Goal: Task Accomplishment & Management: Use online tool/utility

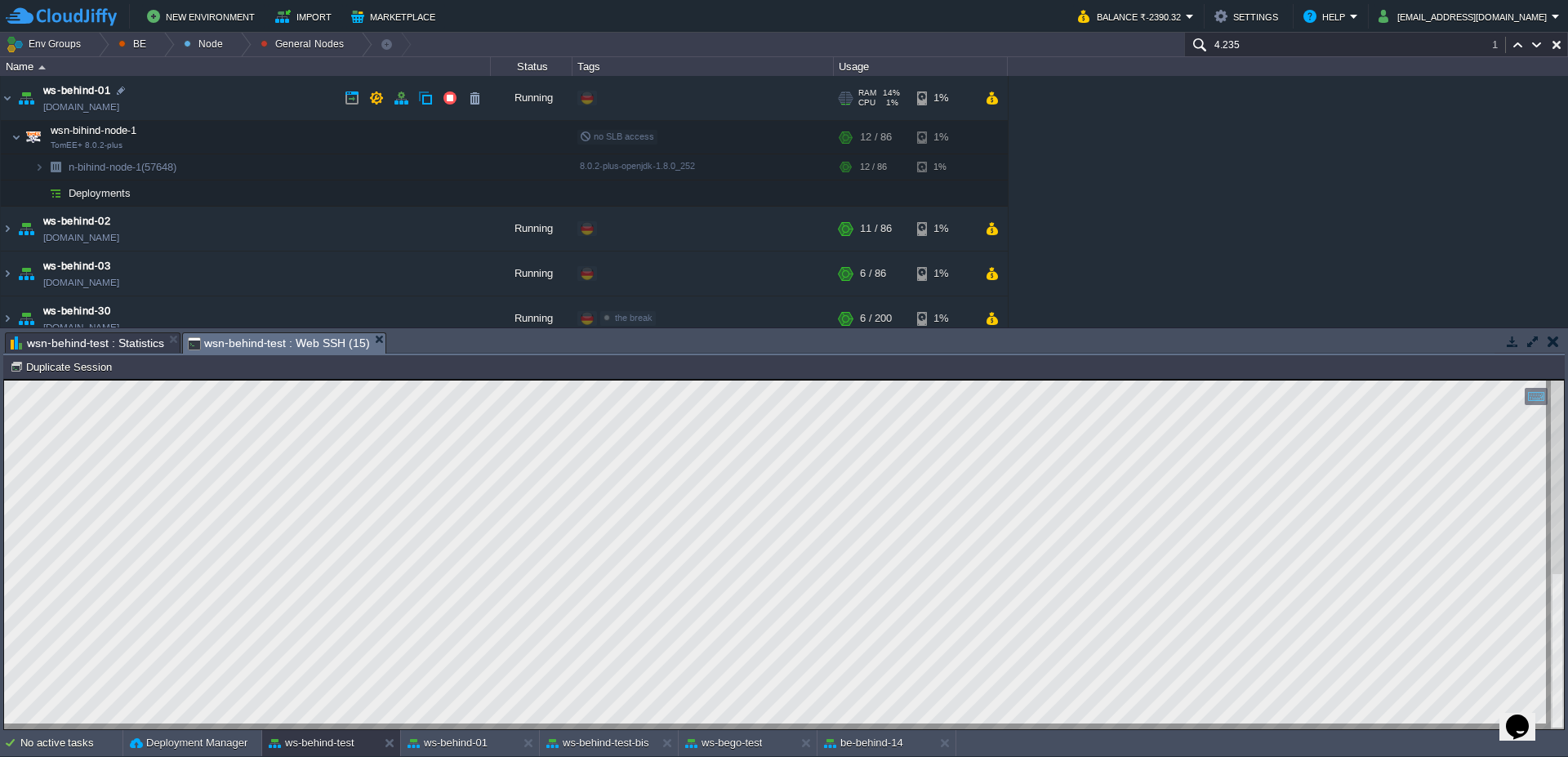
click at [15, 92] on img at bounding box center [26, 99] width 23 height 44
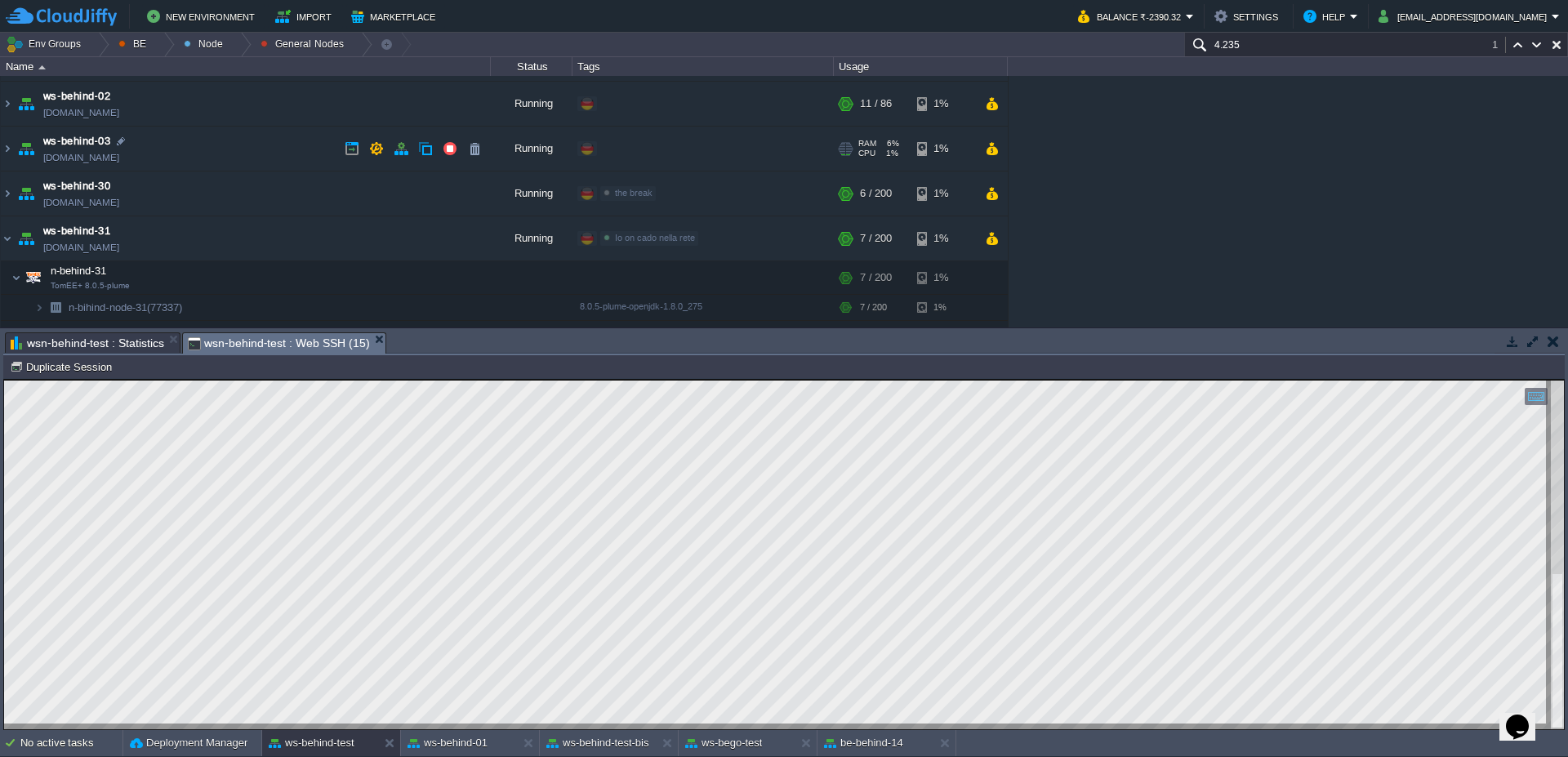
scroll to position [59, 0]
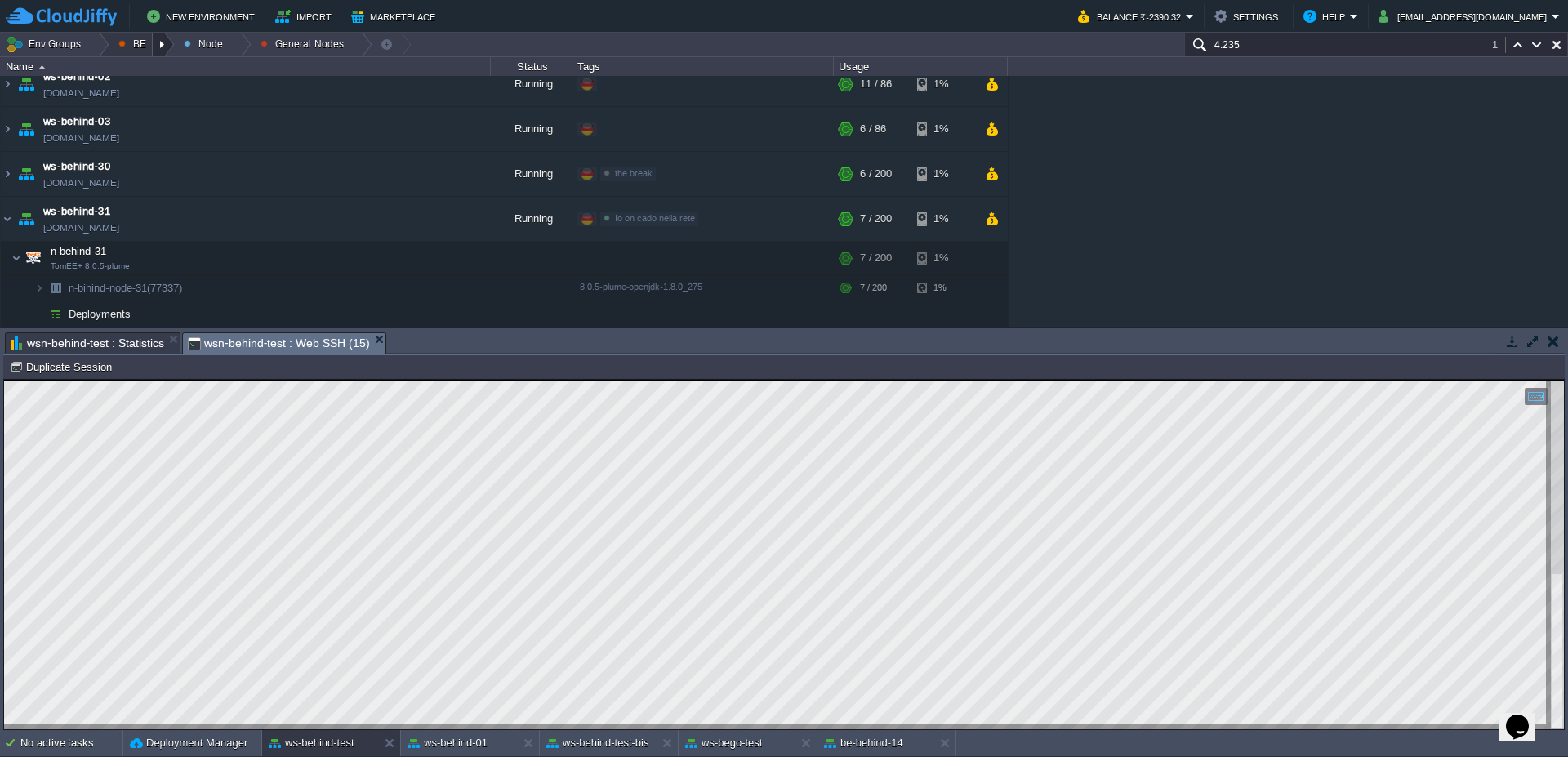
click at [163, 46] on div at bounding box center [163, 44] width 22 height 23
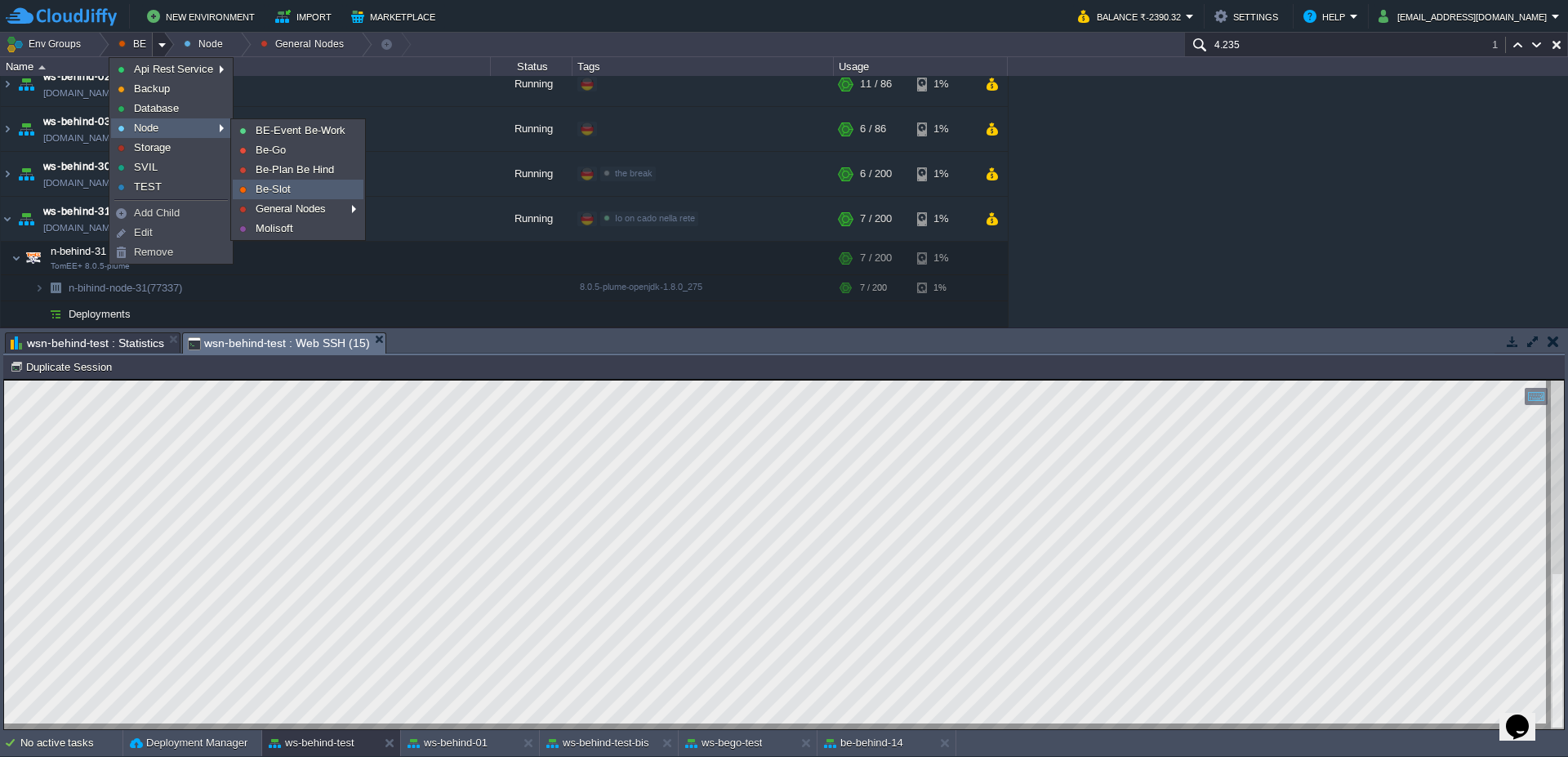
click at [259, 182] on link "Be-Slot" at bounding box center [297, 189] width 129 height 18
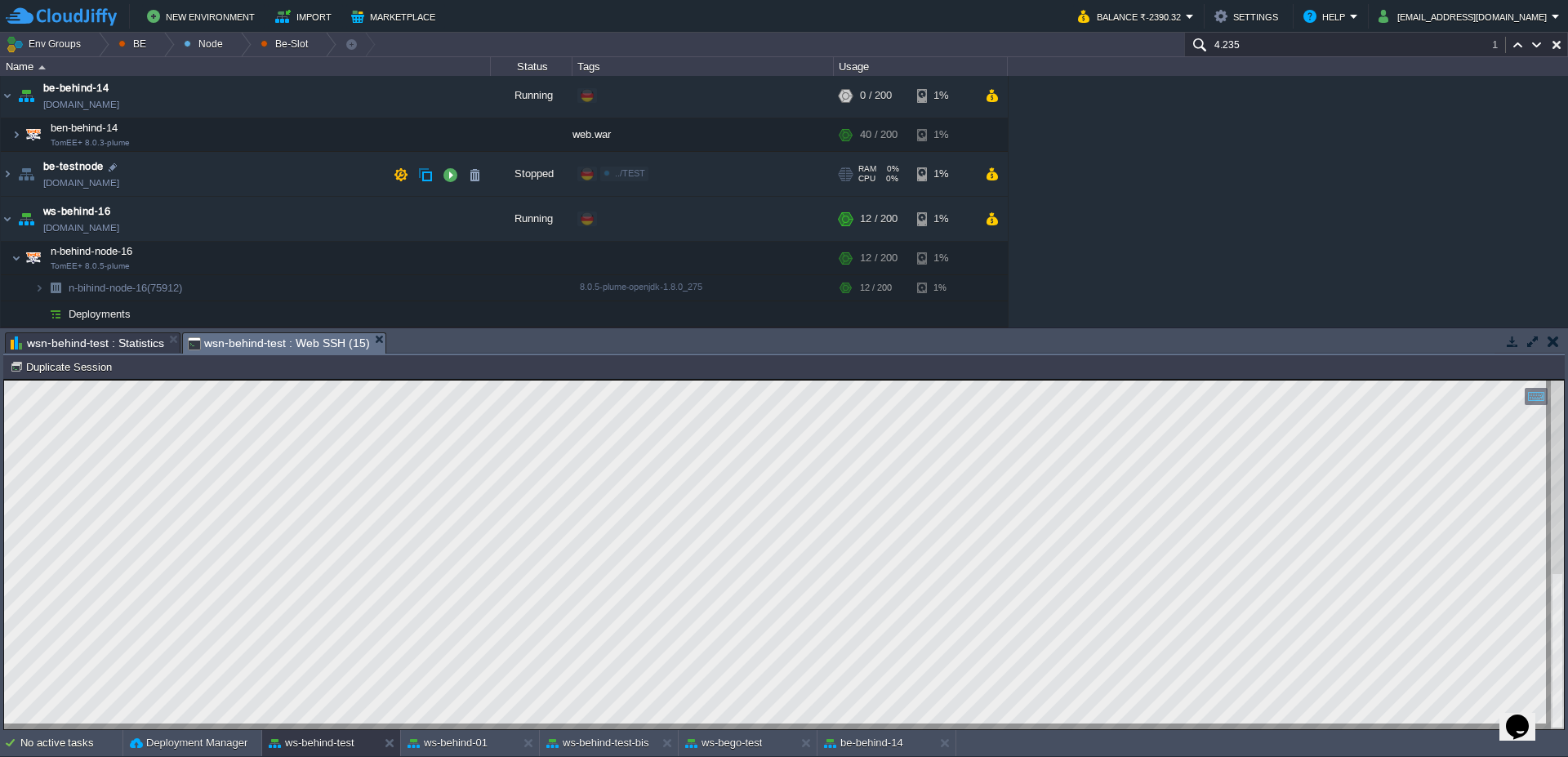
scroll to position [47, 0]
click at [1, 97] on img at bounding box center [8, 96] width 14 height 44
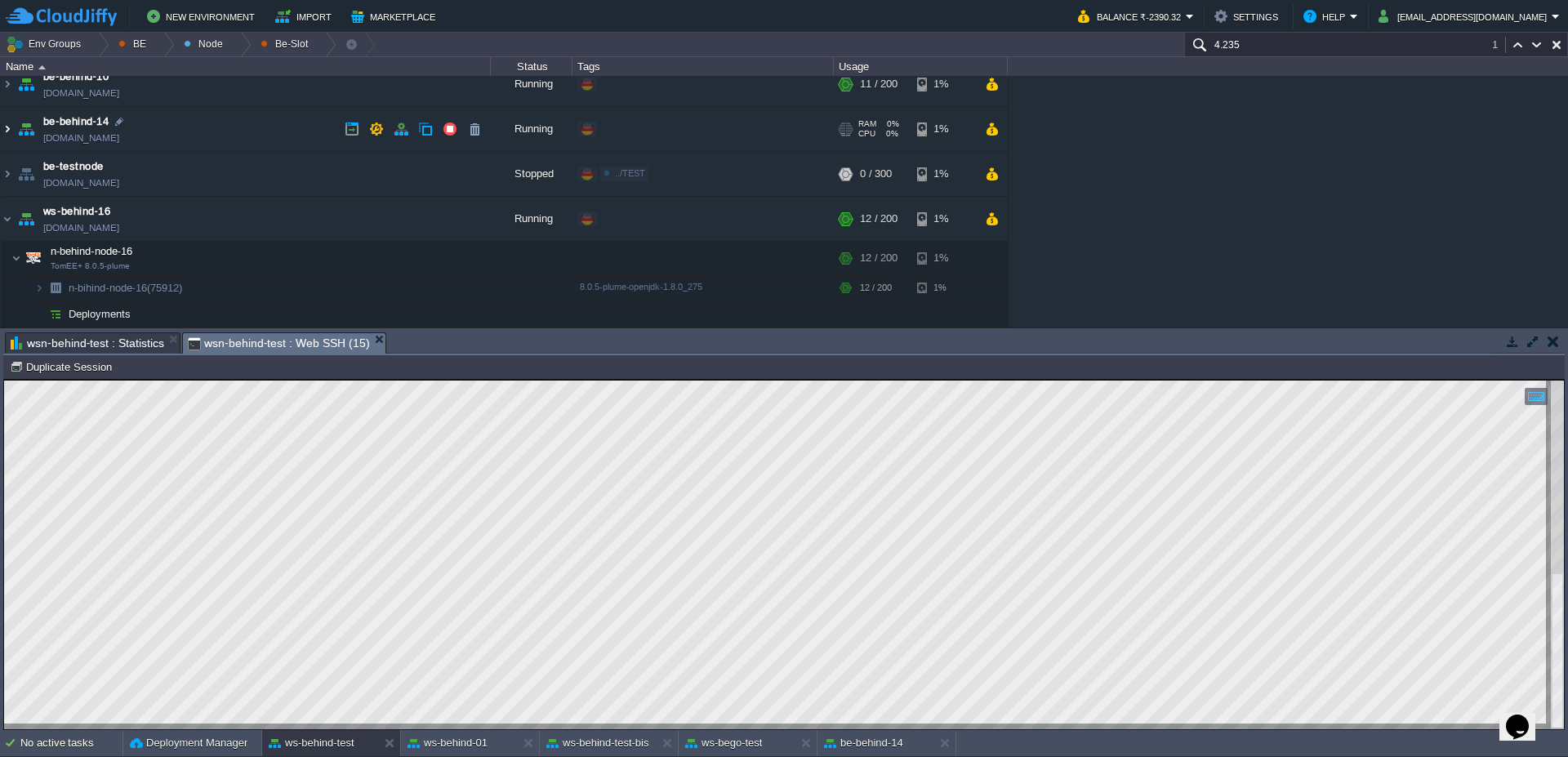
scroll to position [14, 0]
click at [411, 288] on button "button" at bounding box center [417, 287] width 15 height 15
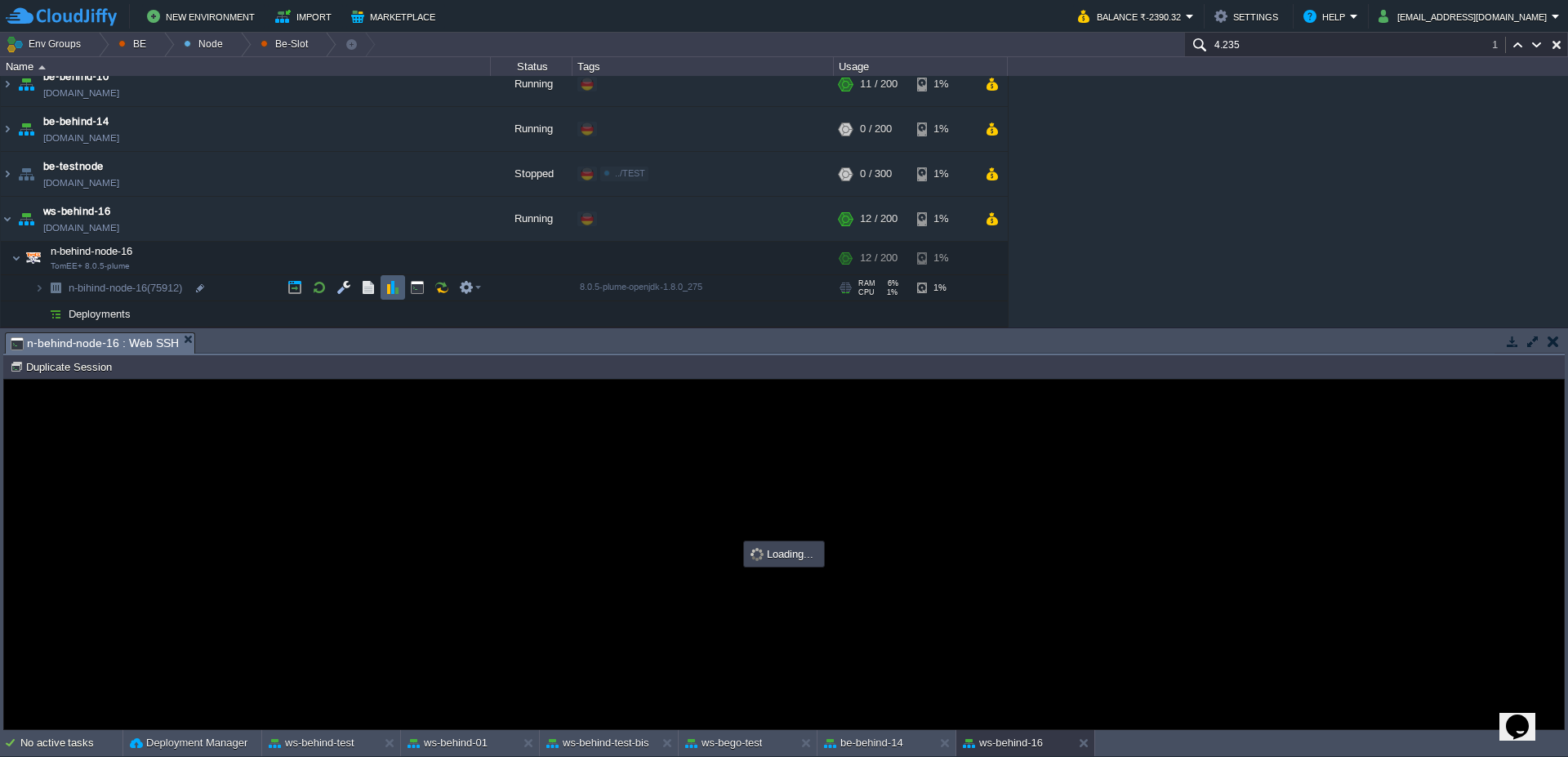
click at [400, 288] on td at bounding box center [392, 287] width 24 height 24
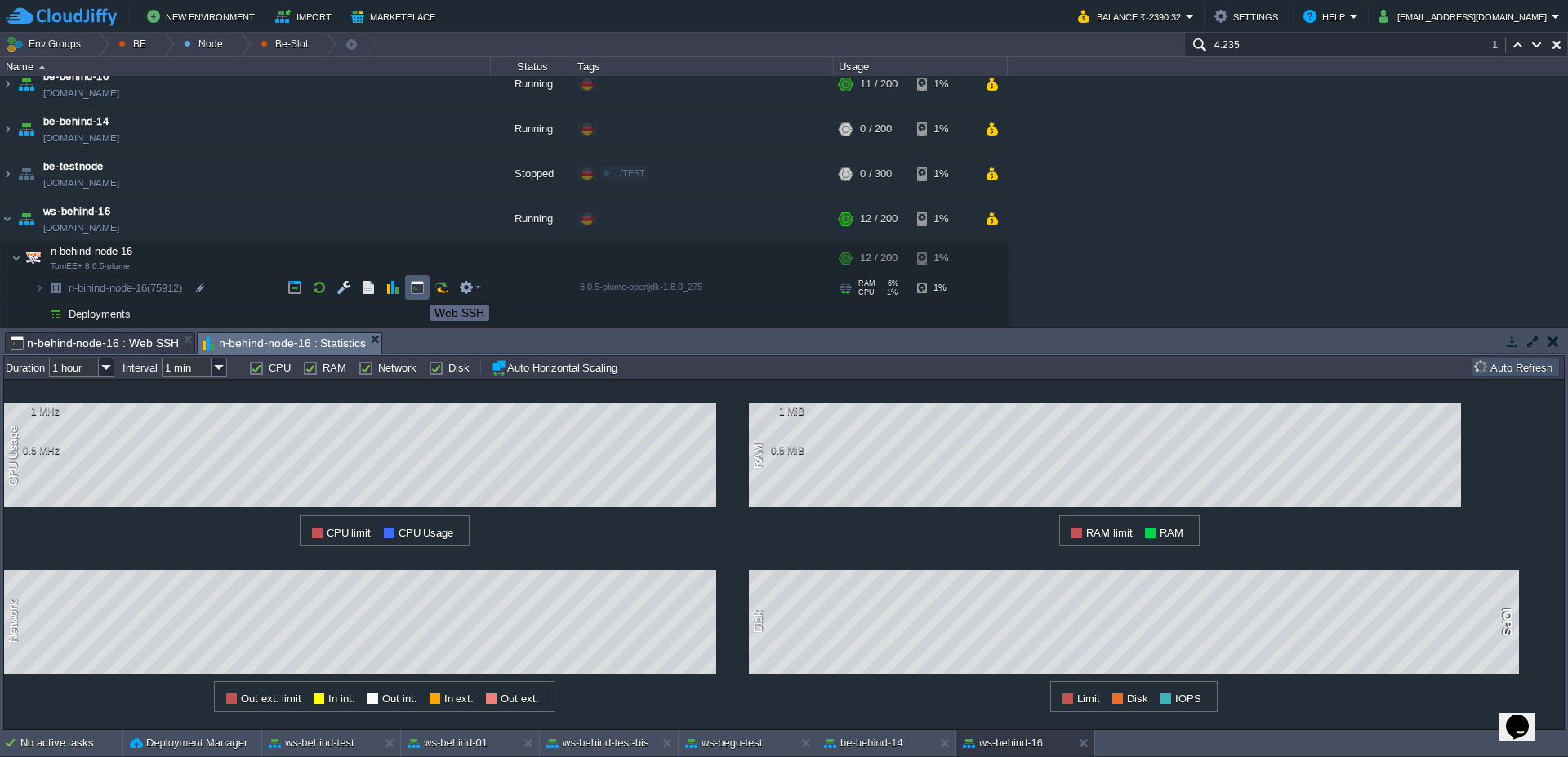
scroll to position [0, 0]
click at [418, 290] on button "button" at bounding box center [417, 287] width 15 height 15
type input "#000000"
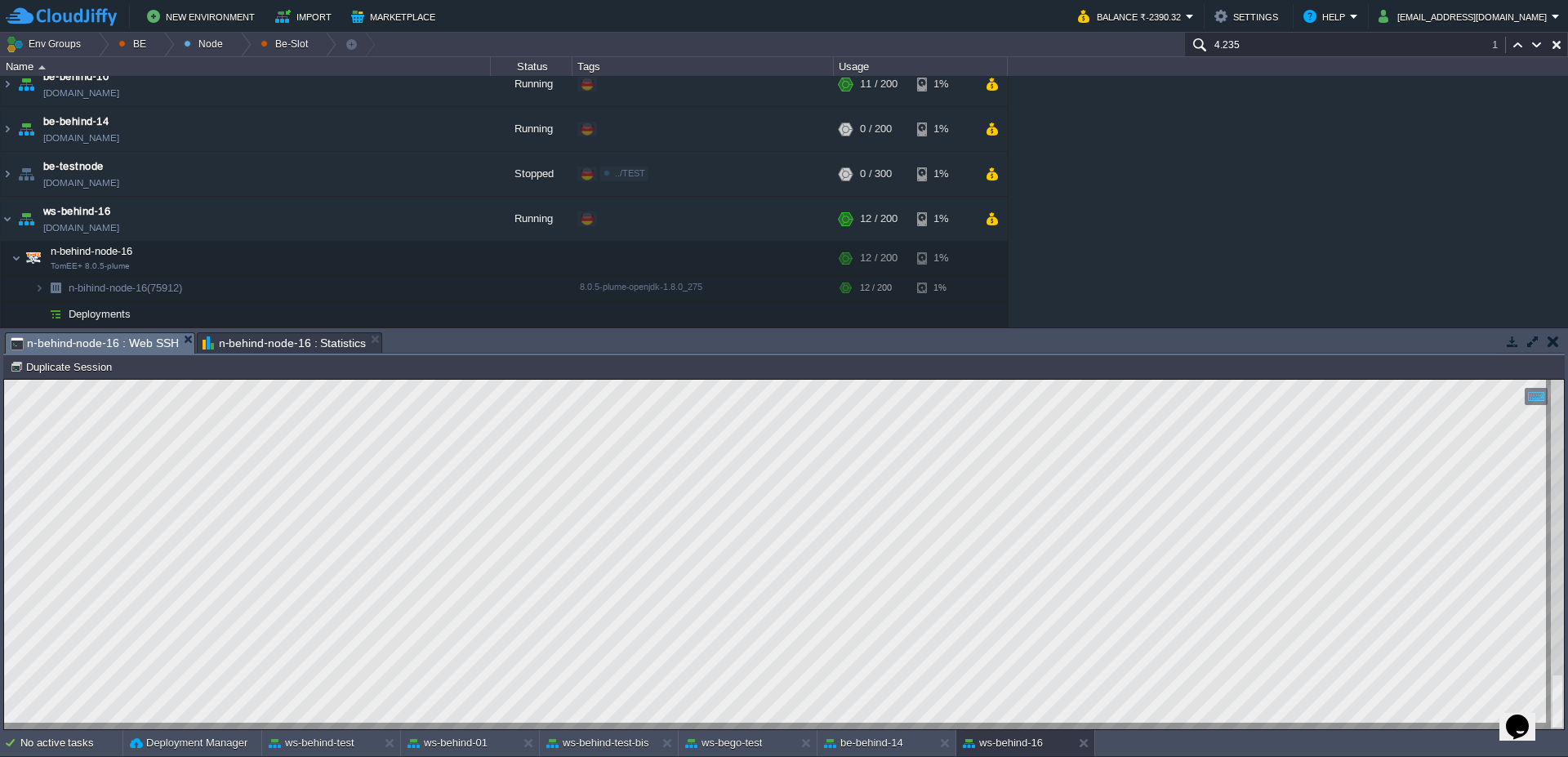
type textarea "CstPNAwpScontrino"
click at [311, 732] on div "ws-behind-test" at bounding box center [320, 742] width 116 height 26
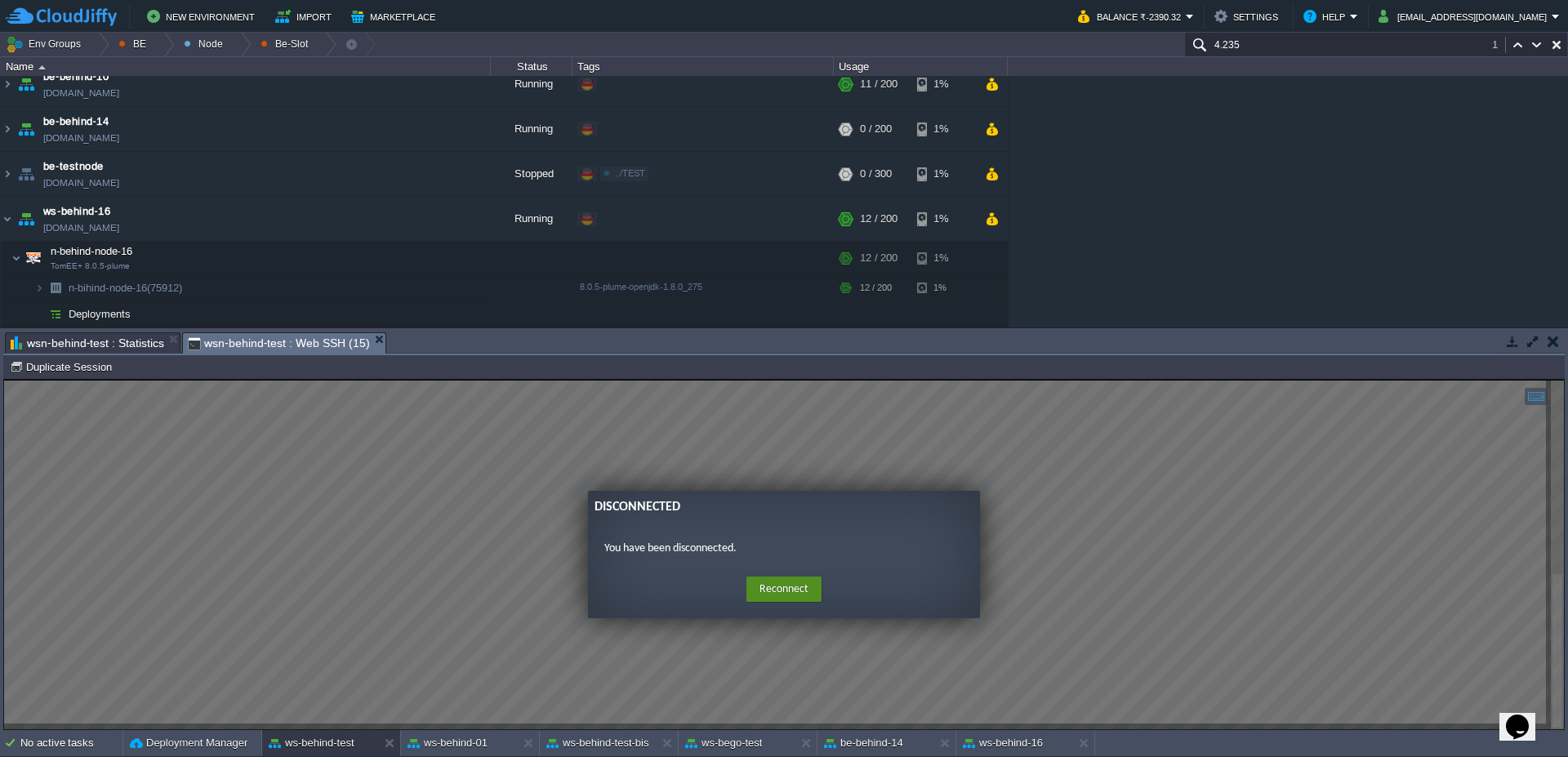
click at [774, 580] on button "Reconnect" at bounding box center [784, 589] width 75 height 26
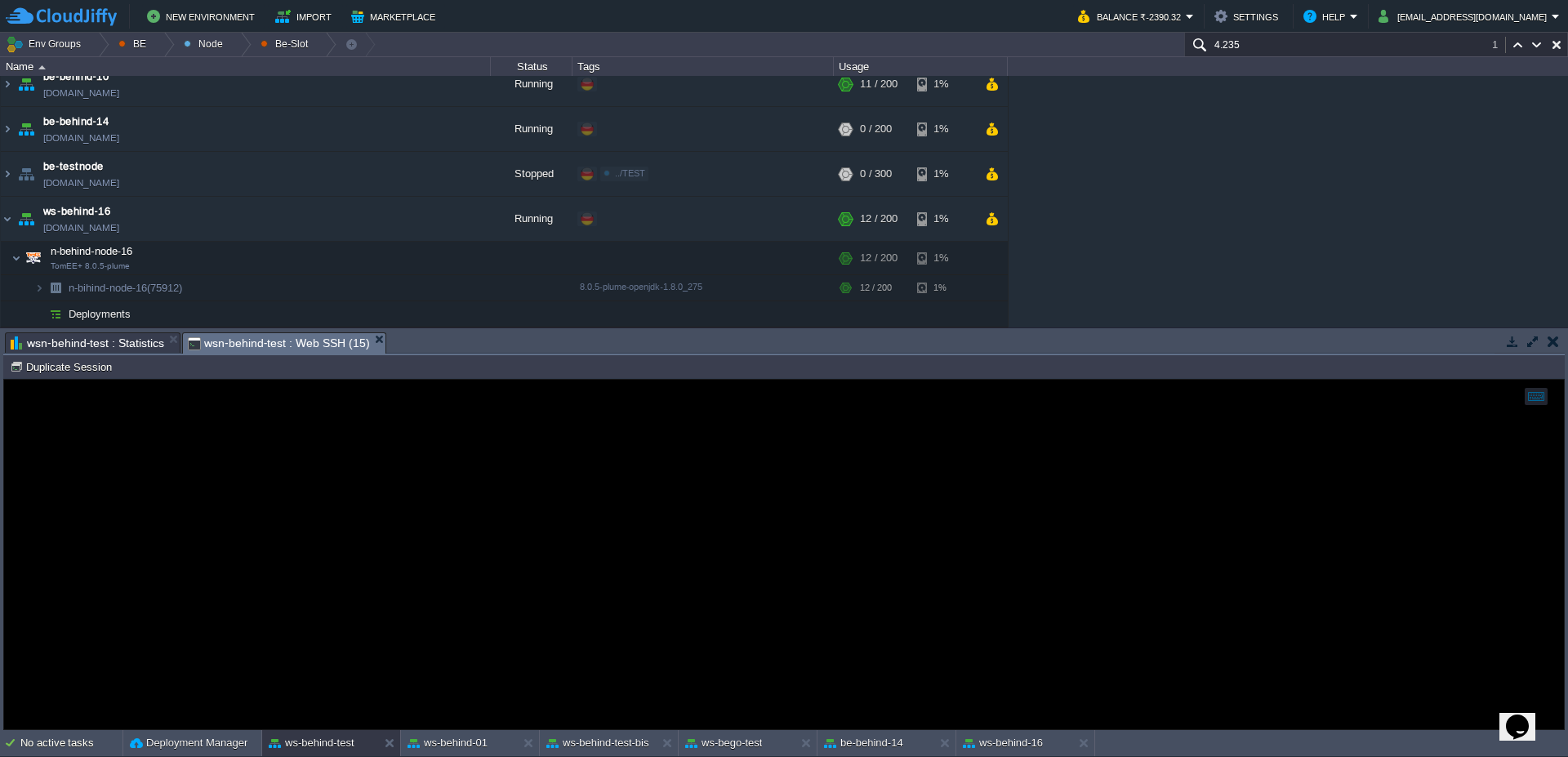
click at [323, 496] on div at bounding box center [784, 554] width 1560 height 349
click at [50, 375] on td "Duplicate Session" at bounding box center [64, 366] width 112 height 19
type input "#000000"
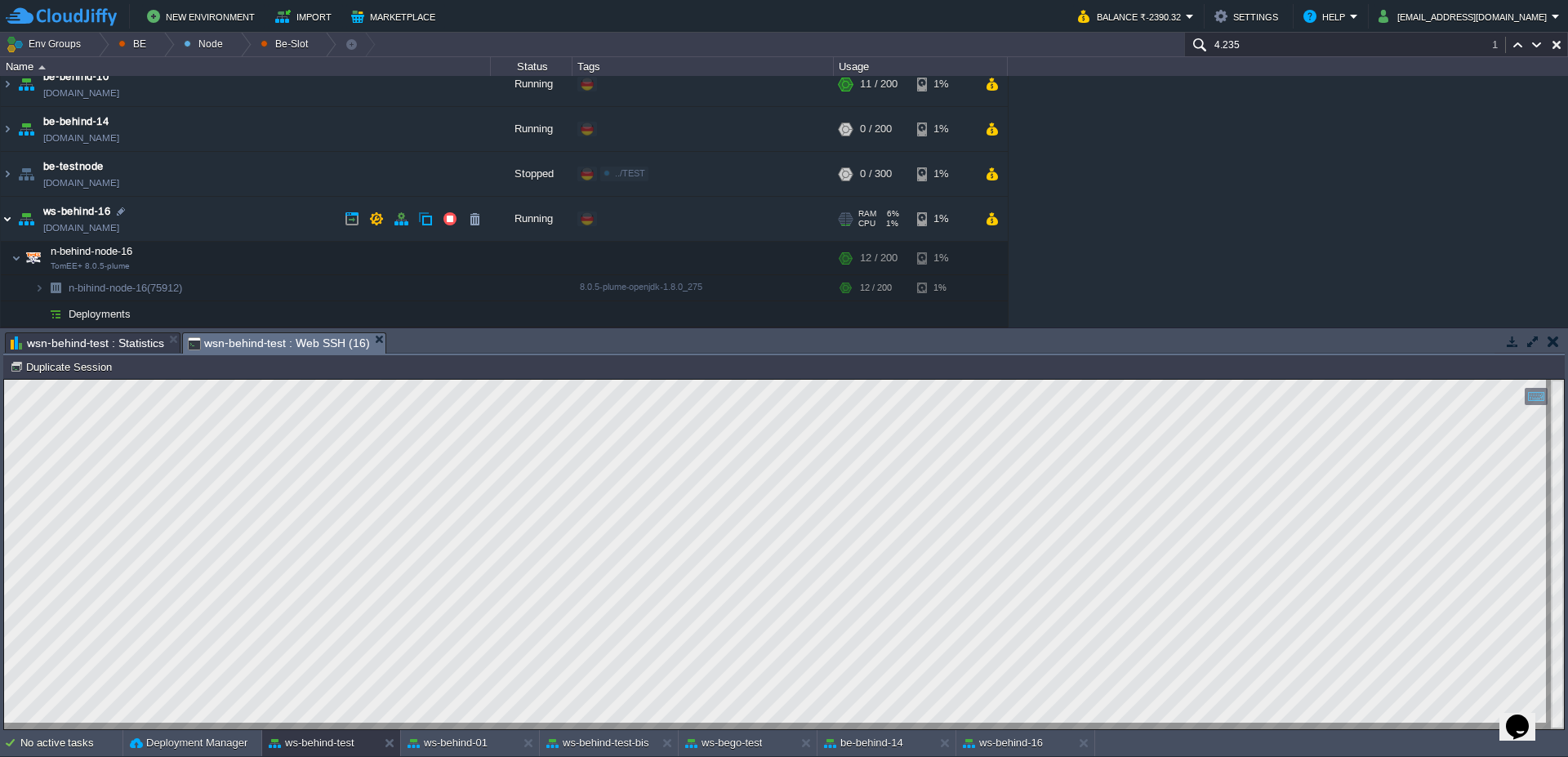
click at [1, 220] on img at bounding box center [8, 218] width 14 height 44
